Goal: Check status

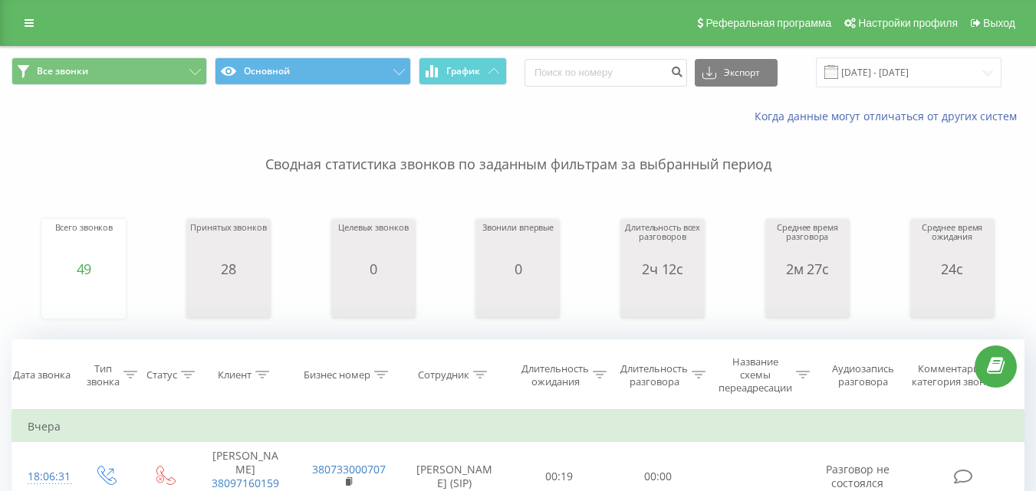
click at [865, 67] on input "[DATE] - [DATE]" at bounding box center [909, 72] width 186 height 30
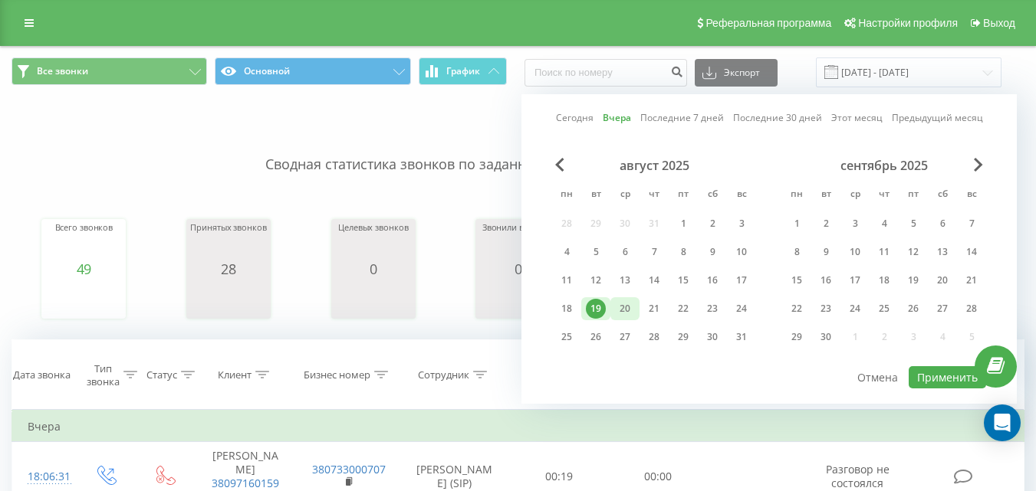
click at [630, 310] on div "20" at bounding box center [625, 309] width 20 height 20
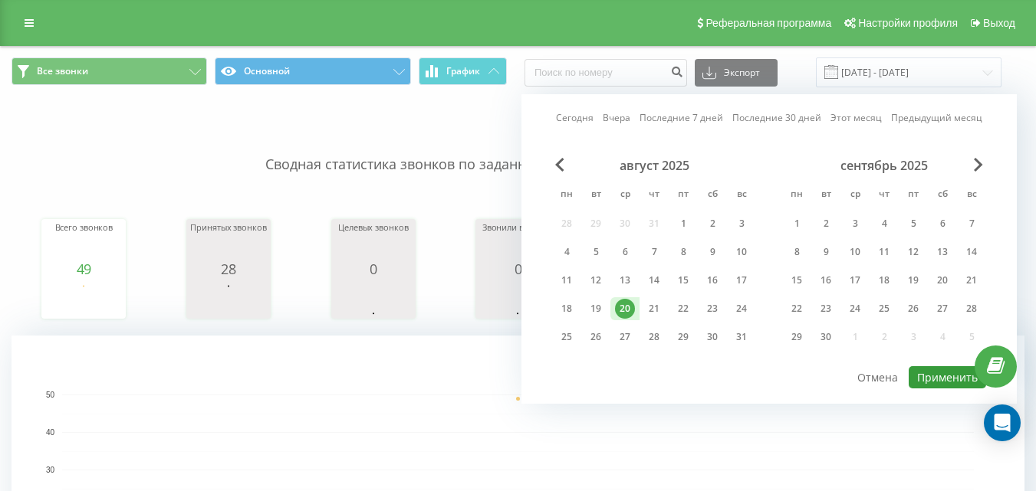
click at [947, 373] on button "Применить" at bounding box center [946, 377] width 77 height 22
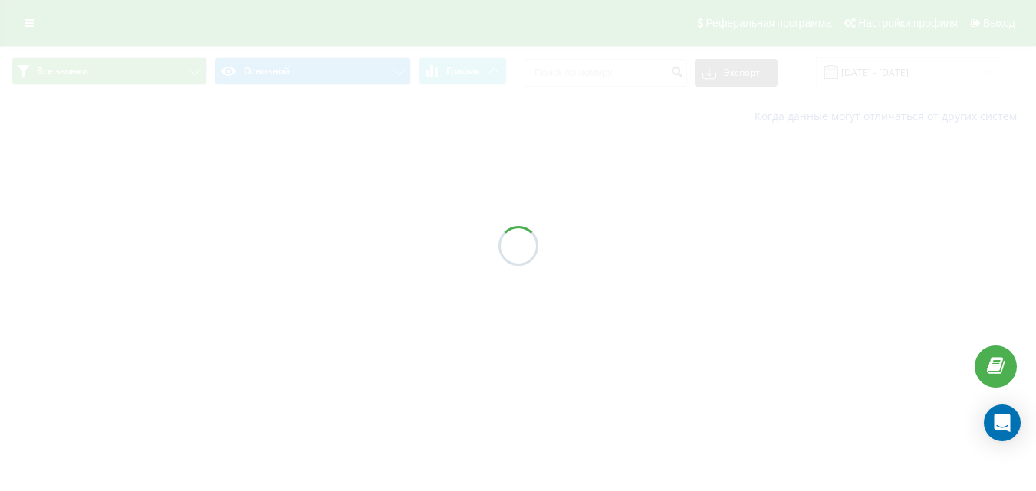
type input "20.08.2025 - 20.08.2025"
